Goal: Task Accomplishment & Management: Use online tool/utility

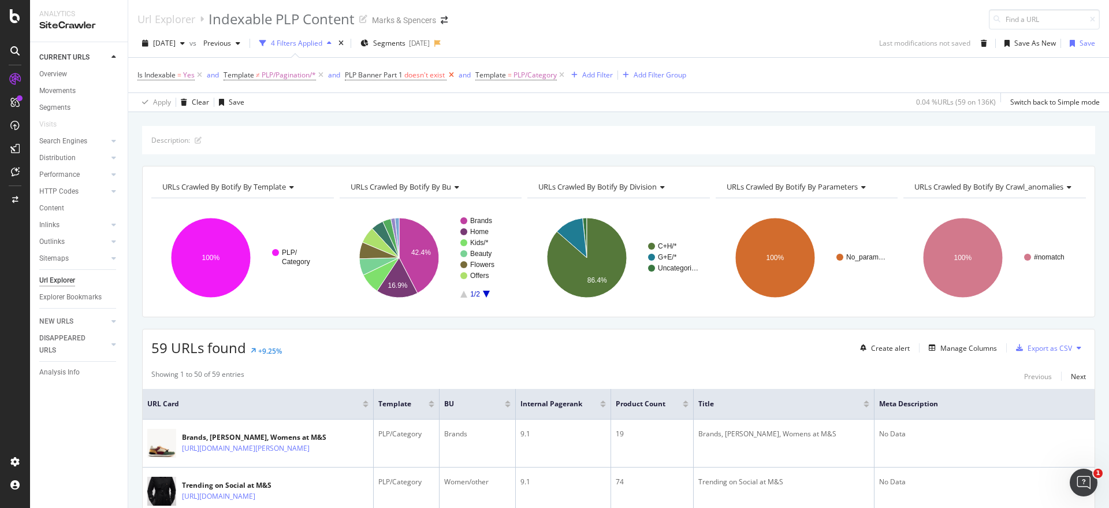
click at [454, 69] on icon at bounding box center [452, 75] width 10 height 12
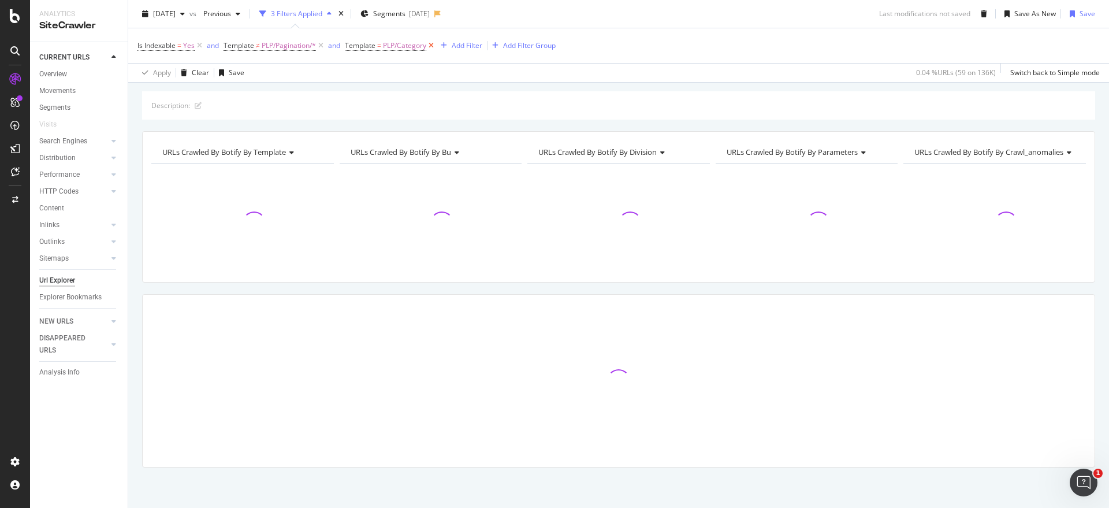
click at [432, 46] on icon at bounding box center [431, 46] width 10 height 12
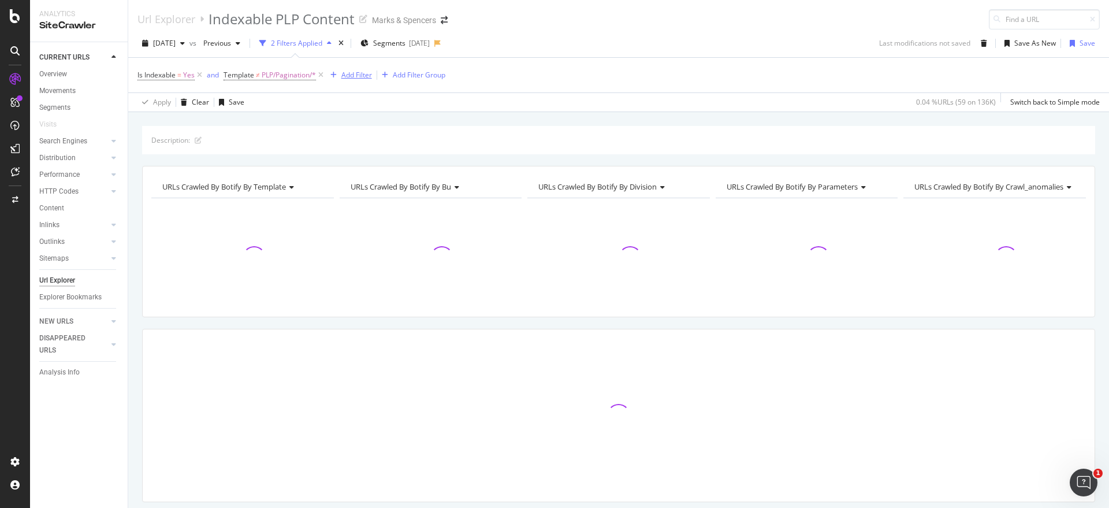
click at [357, 75] on div "Add Filter" at bounding box center [356, 75] width 31 height 10
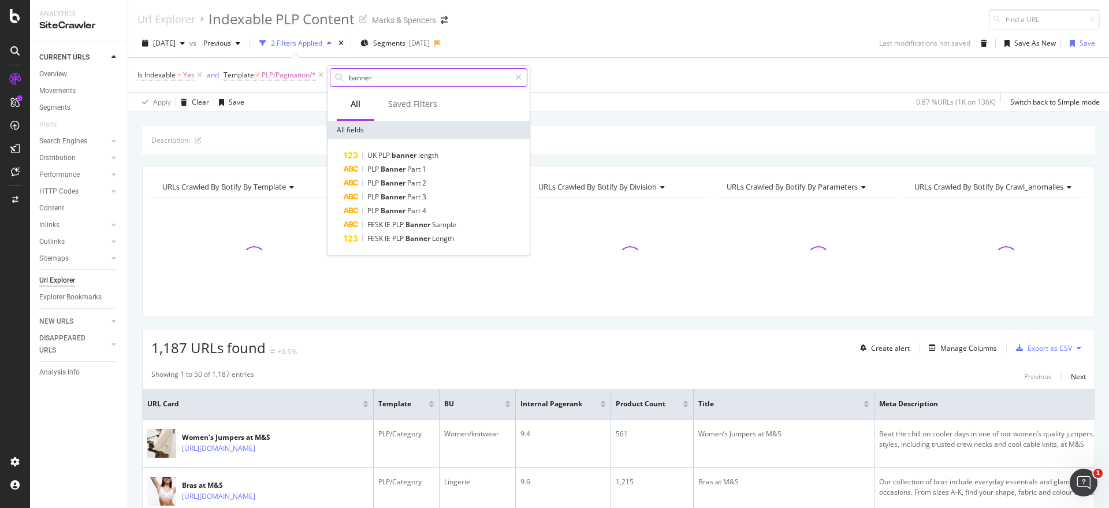
click at [384, 80] on input "banner" at bounding box center [429, 77] width 162 height 17
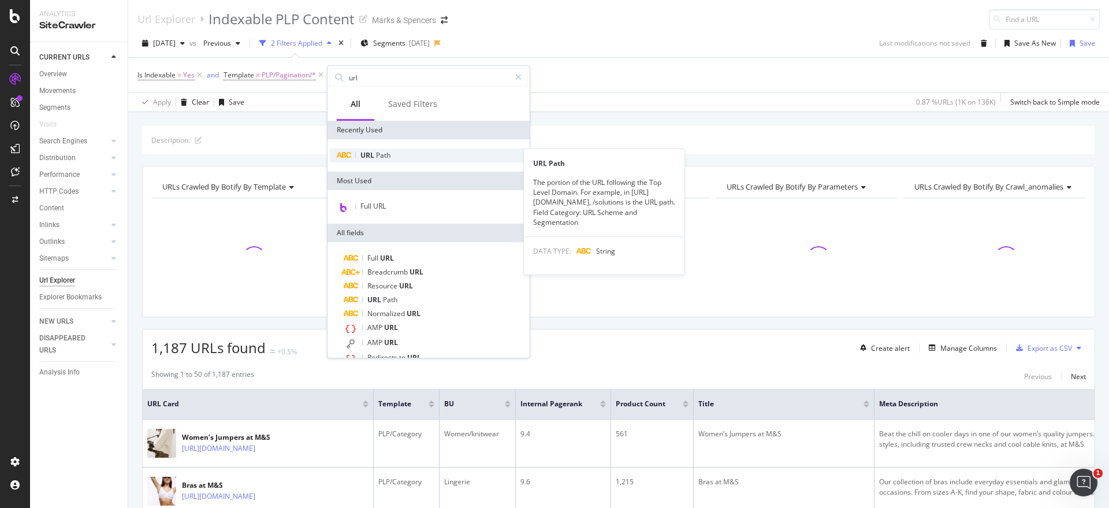
type input "url"
click at [389, 155] on span "Path" at bounding box center [383, 155] width 14 height 10
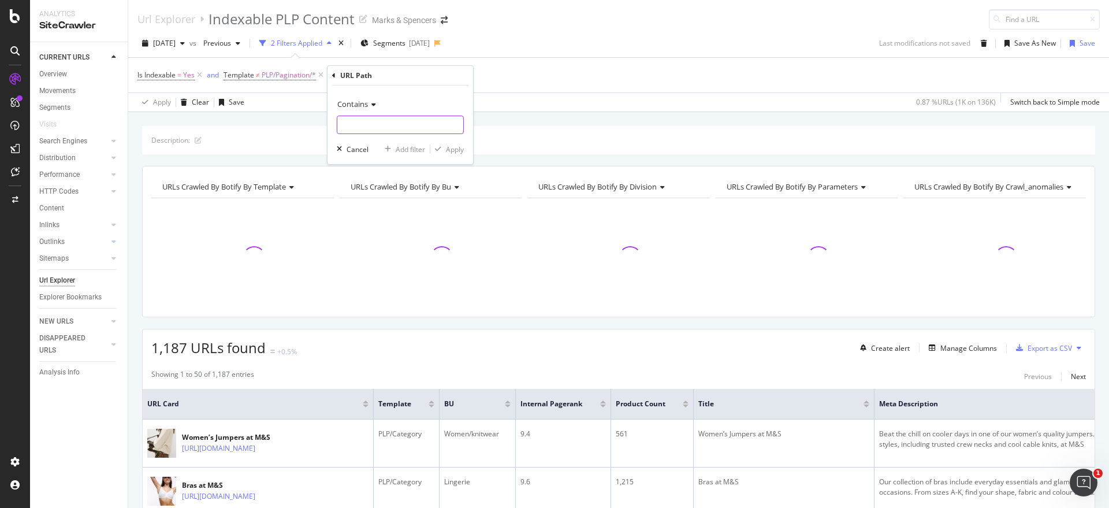
click at [387, 124] on input "text" at bounding box center [400, 125] width 126 height 18
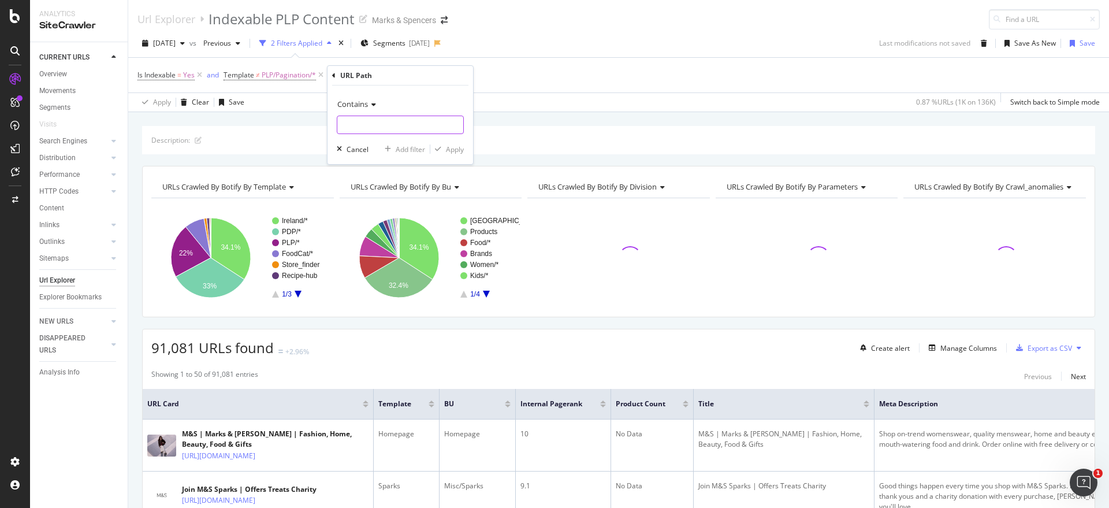
paste input "[URL][DOMAIN_NAME]"
type input "[URL][DOMAIN_NAME]"
click at [454, 144] on div "Apply" at bounding box center [455, 149] width 18 height 10
